Goal: Find contact information: Find contact information

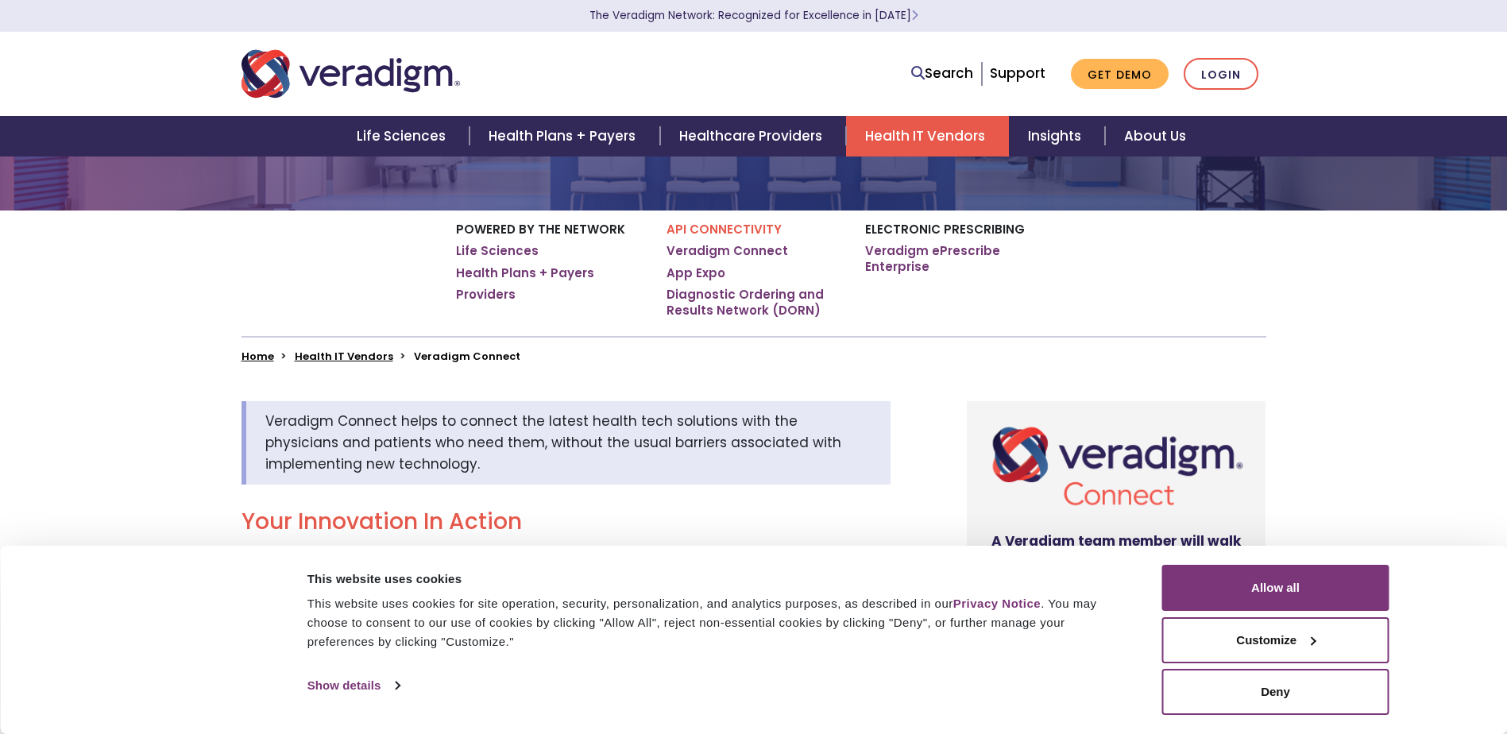
scroll to position [238, 0]
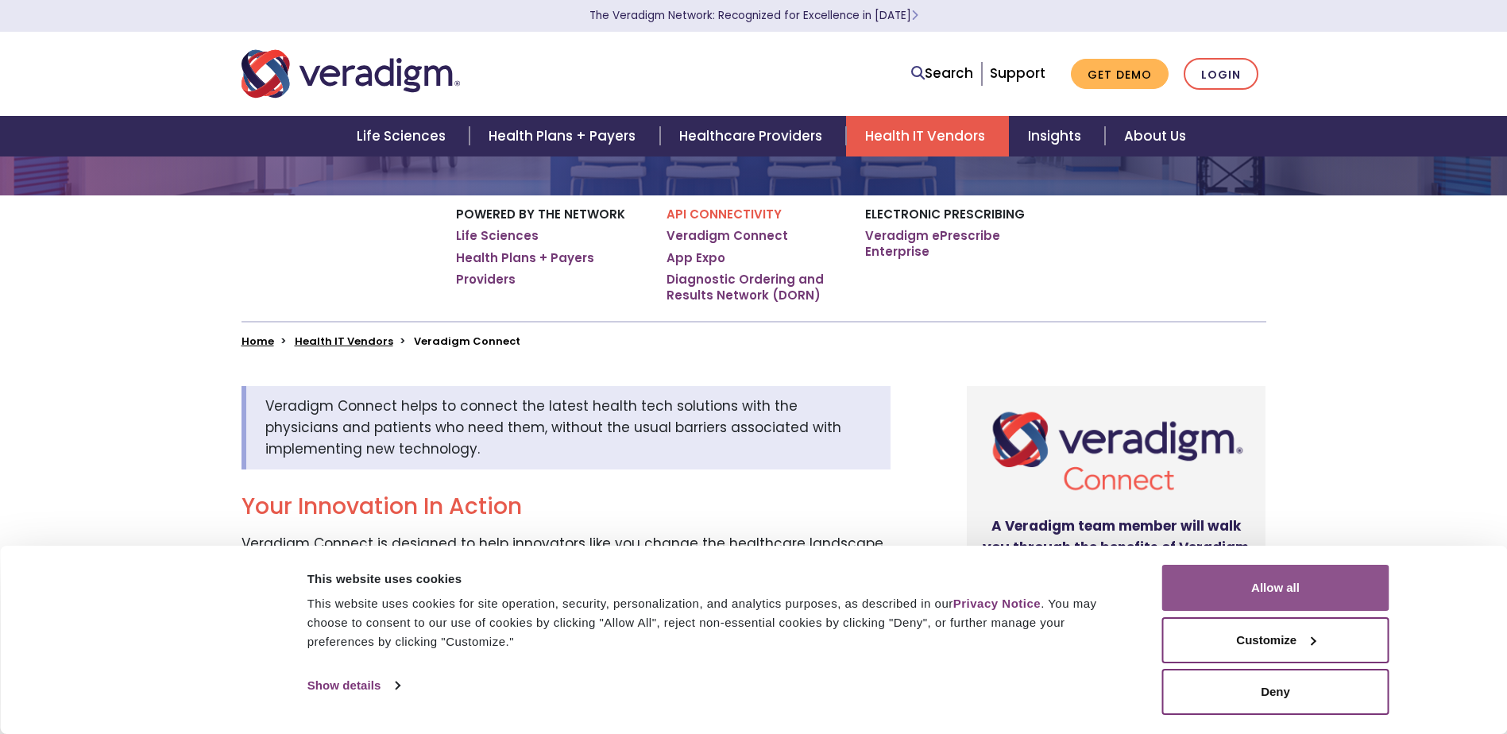
click at [1300, 584] on button "Allow all" at bounding box center [1275, 588] width 227 height 46
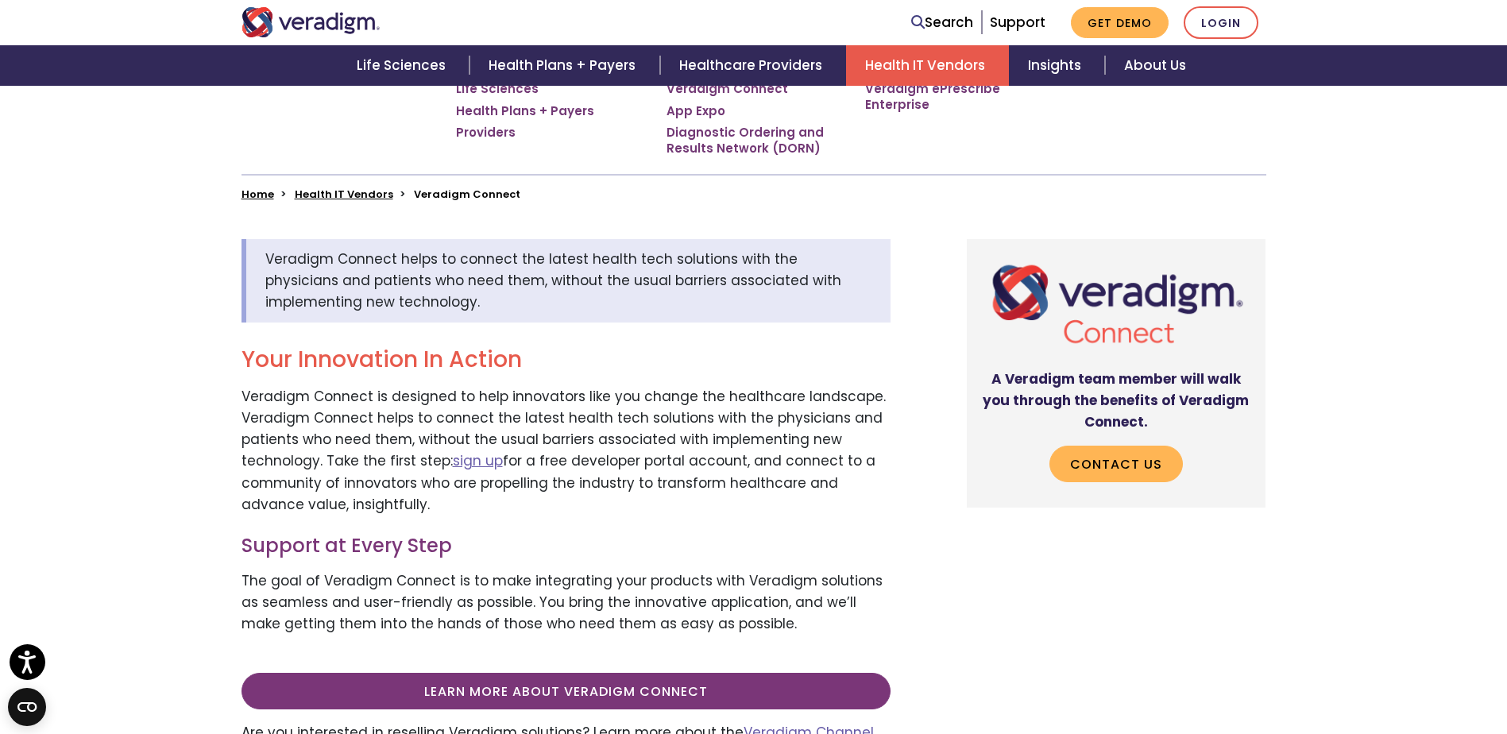
scroll to position [397, 0]
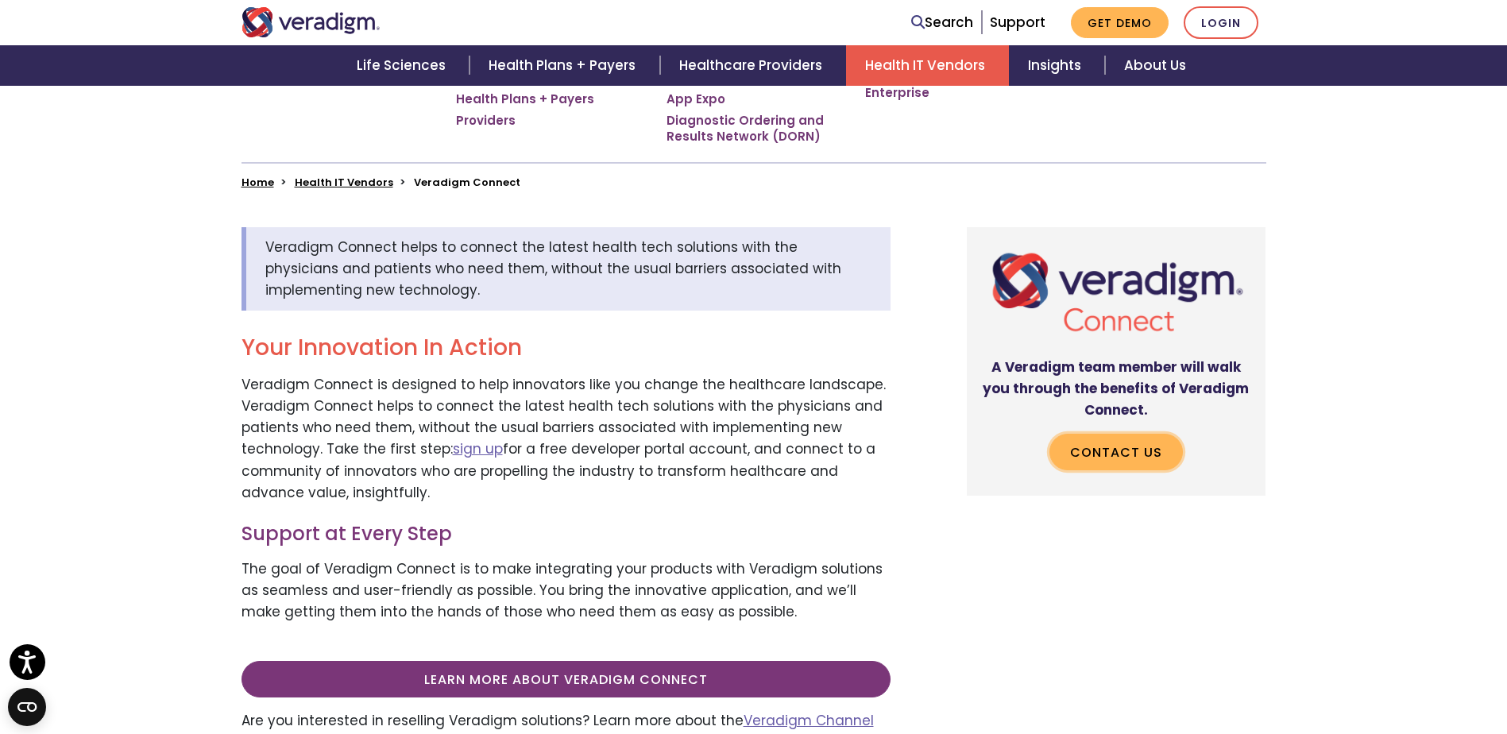
click at [1099, 447] on link "Contact Us" at bounding box center [1116, 452] width 133 height 37
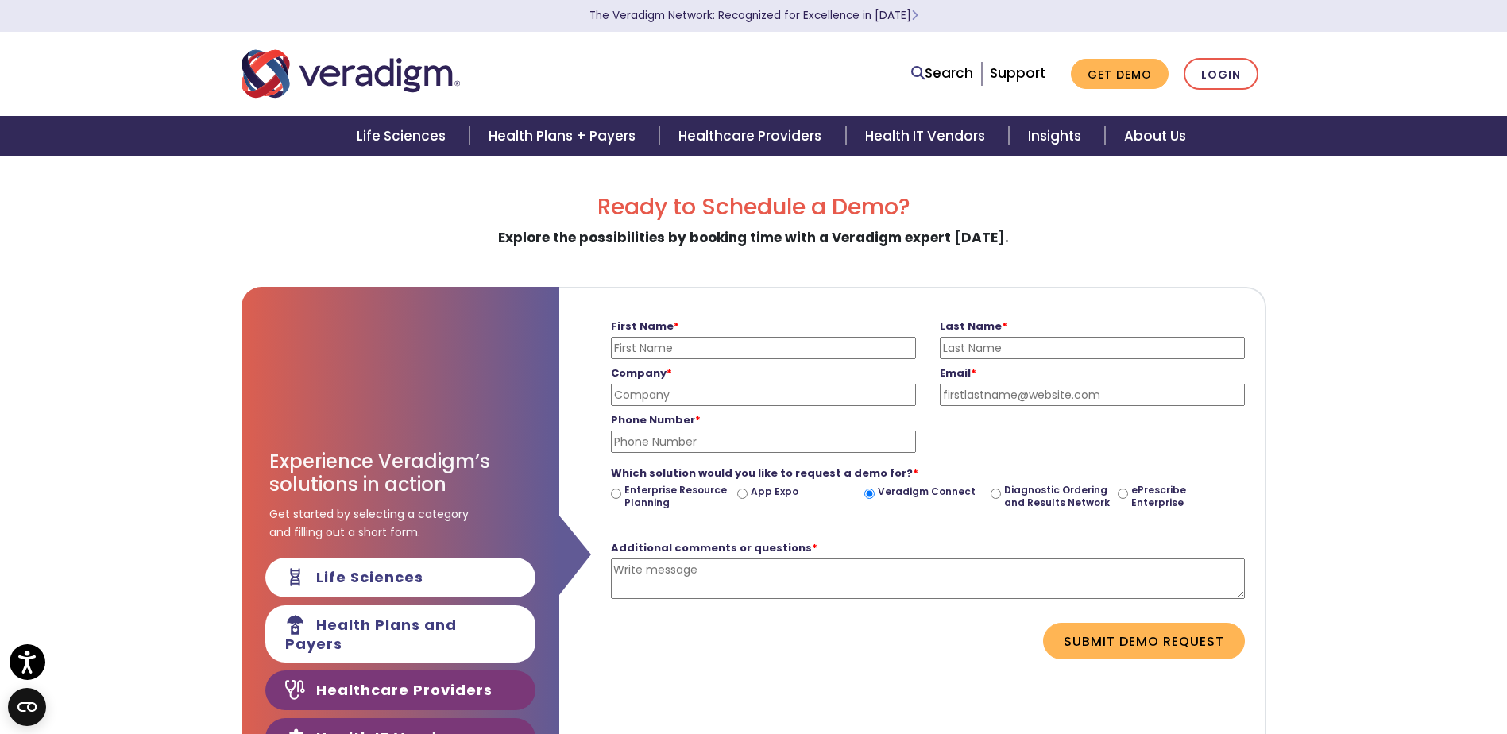
click at [484, 677] on link "Healthcare Providers" at bounding box center [400, 691] width 270 height 40
